Goal: Obtain resource: Obtain resource

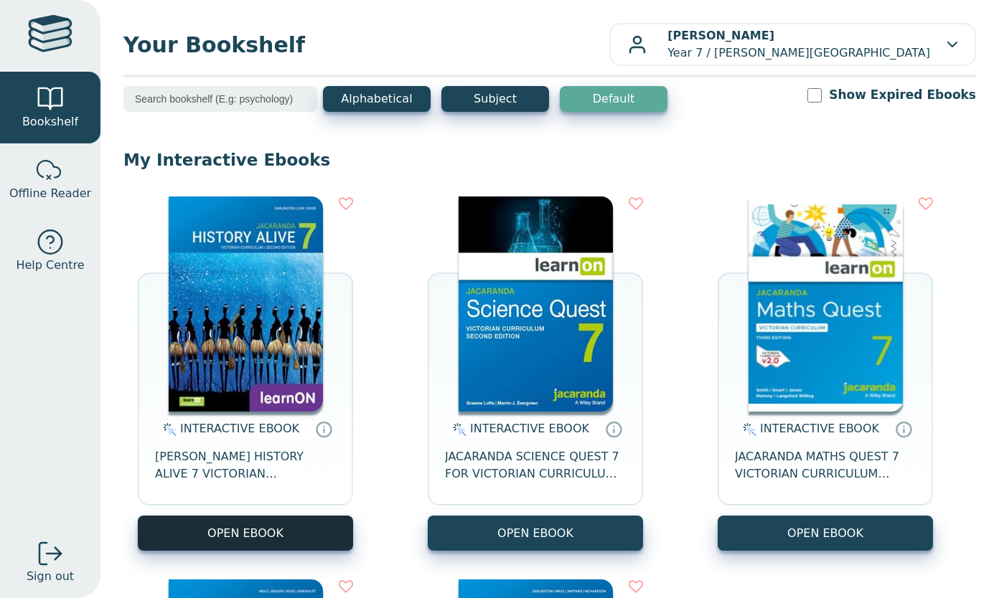
click at [317, 538] on button "OPEN EBOOK" at bounding box center [245, 533] width 215 height 35
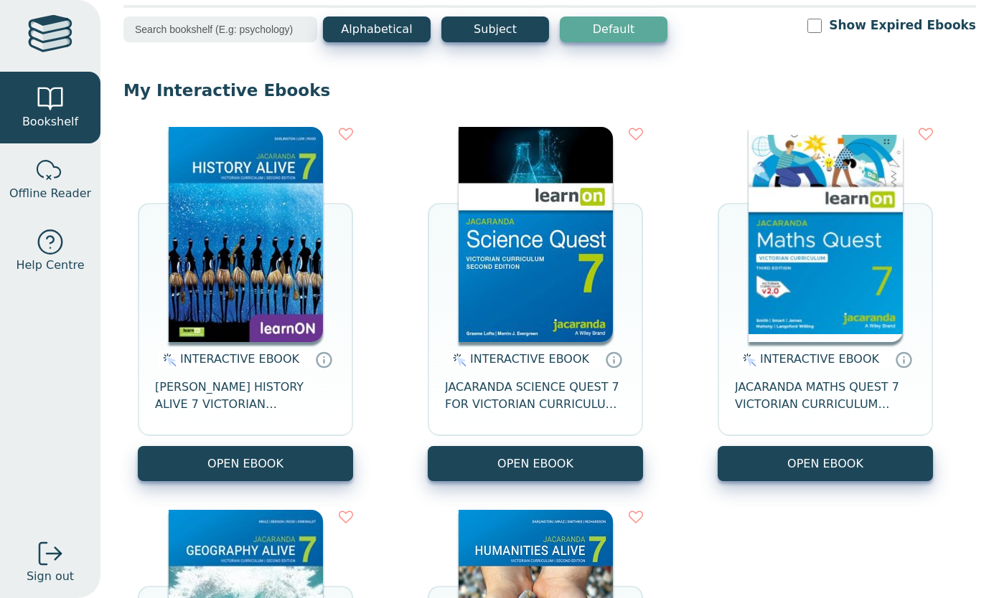
scroll to position [70, 0]
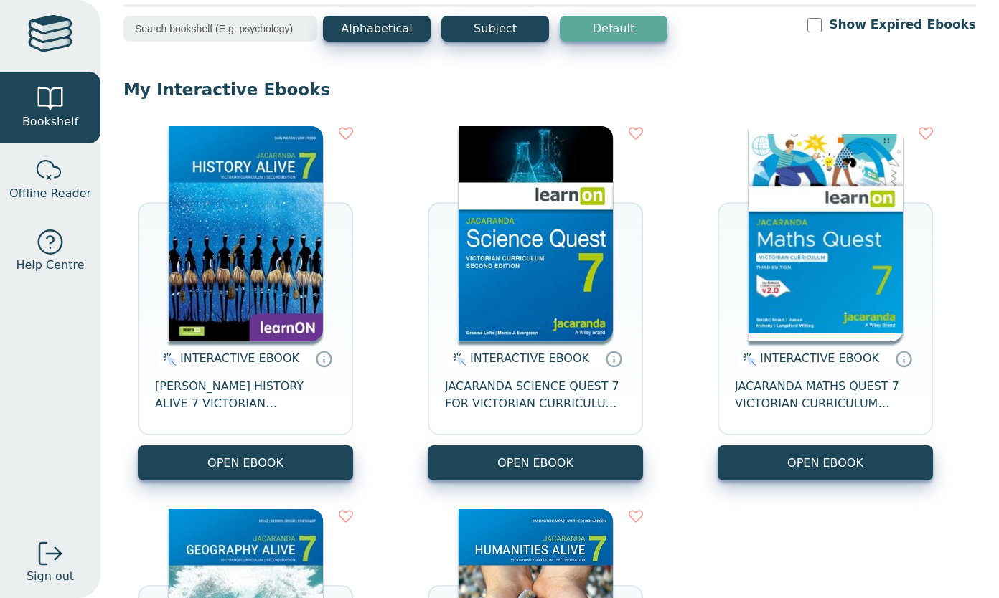
click at [567, 483] on div "INTERACTIVE EBOOK JACARANDA HISTORY ALIVE 7 VICTORIAN CURRICULUM LEARNON EBOOK …" at bounding box center [549, 495] width 853 height 766
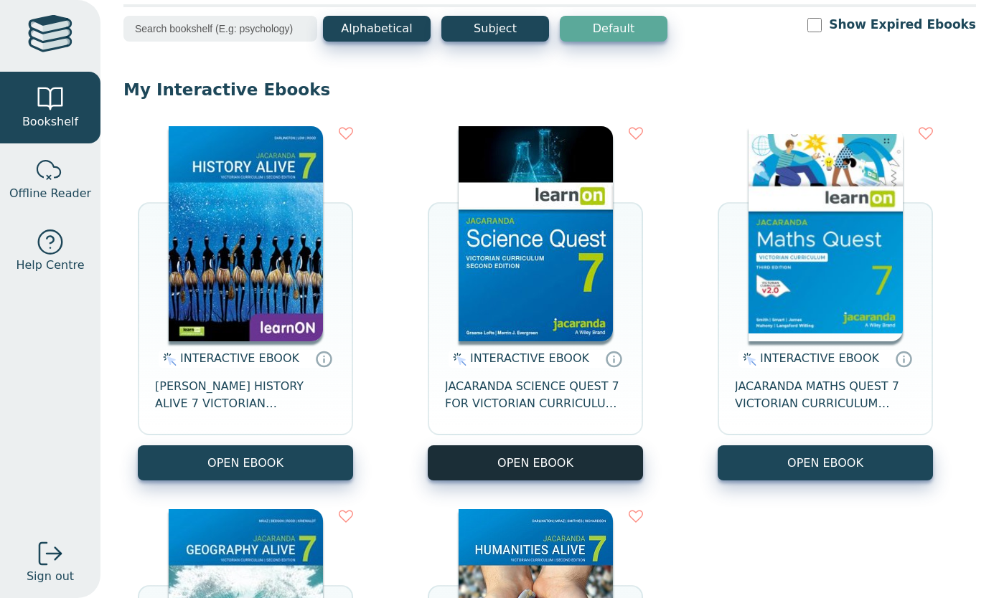
click at [563, 479] on button "OPEN EBOOK" at bounding box center [535, 463] width 215 height 35
